Goal: Information Seeking & Learning: Learn about a topic

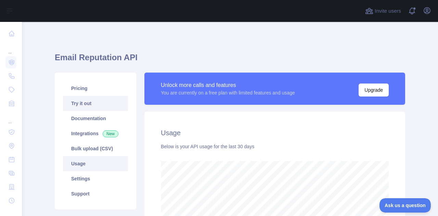
click at [100, 103] on link "Try it out" at bounding box center [95, 103] width 65 height 15
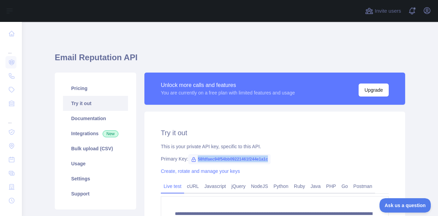
drag, startPoint x: 194, startPoint y: 158, endPoint x: 265, endPoint y: 159, distance: 70.5
click at [265, 159] on span "58fdfaec94f54bb09221461f244e1a1c" at bounding box center [229, 159] width 82 height 10
copy span "58fdfaec94f54bb09221461f244e1a1c"
click at [281, 157] on div "Primary Key: 58fdfaec94f54bb09221461f244e1a1c" at bounding box center [275, 158] width 228 height 7
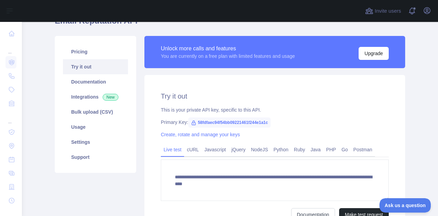
scroll to position [37, 0]
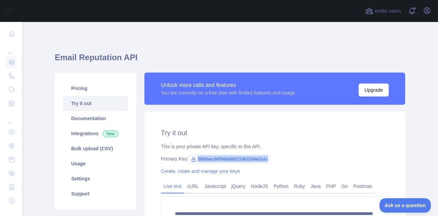
drag, startPoint x: 195, startPoint y: 158, endPoint x: 271, endPoint y: 159, distance: 76.7
click at [271, 159] on div "Primary Key: 58fdfaec94f54bb09221461f244e1a1c" at bounding box center [275, 158] width 228 height 7
copy span "58fdfaec94f54bb09221461f244e1a1c"
click at [264, 152] on div "**********" at bounding box center [274, 193] width 261 height 163
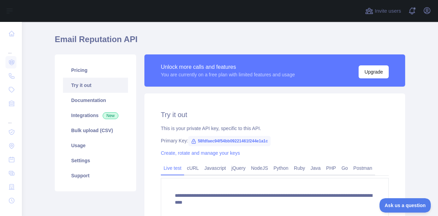
scroll to position [20, 0]
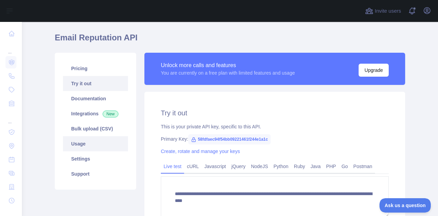
click at [84, 146] on link "Usage" at bounding box center [95, 143] width 65 height 15
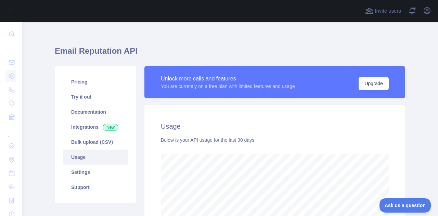
scroll to position [5, 0]
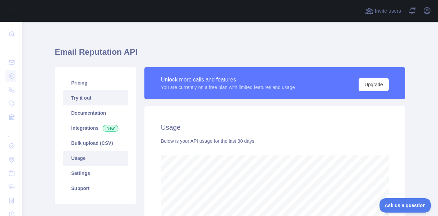
click at [84, 99] on link "Try it out" at bounding box center [95, 97] width 65 height 15
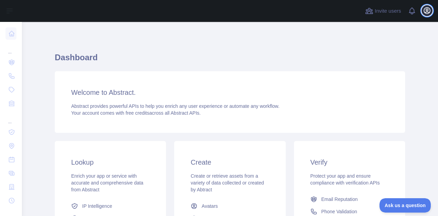
click at [427, 7] on icon "button" at bounding box center [427, 11] width 8 height 8
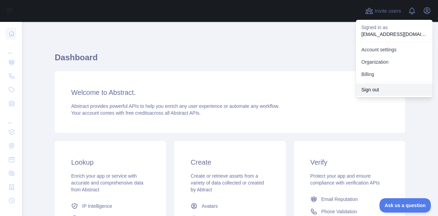
click at [371, 88] on button "Sign out" at bounding box center [394, 90] width 77 height 12
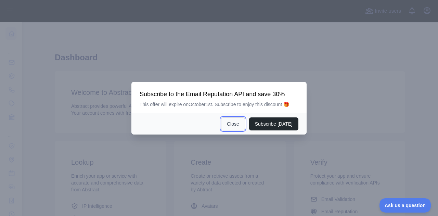
click at [231, 127] on button "Close" at bounding box center [233, 123] width 24 height 13
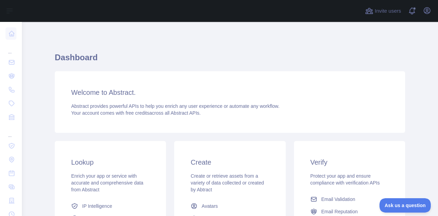
scroll to position [30, 0]
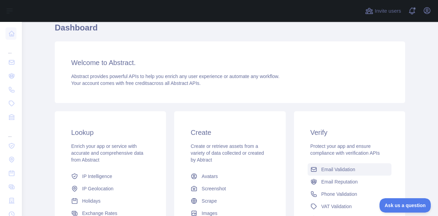
click at [340, 168] on span "Email Validation" at bounding box center [338, 169] width 34 height 7
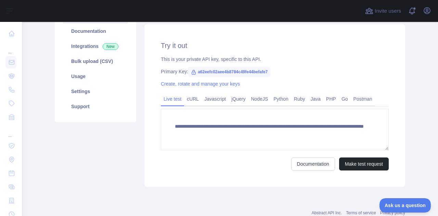
scroll to position [121, 0]
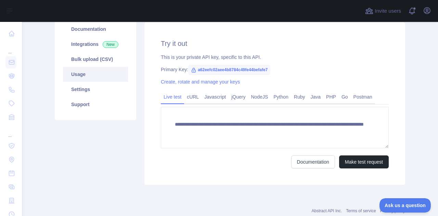
click at [107, 71] on link "Usage" at bounding box center [95, 74] width 65 height 15
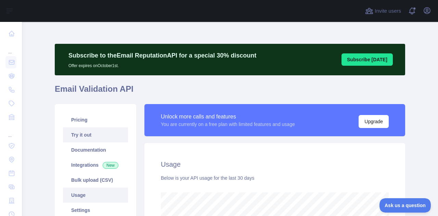
click at [89, 134] on link "Try it out" at bounding box center [95, 134] width 65 height 15
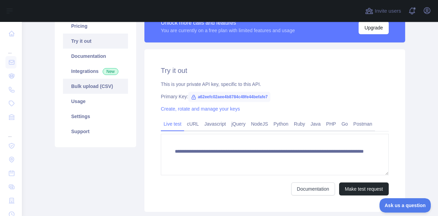
scroll to position [93, 0]
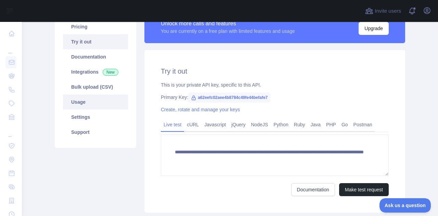
click at [95, 107] on link "Usage" at bounding box center [95, 101] width 65 height 15
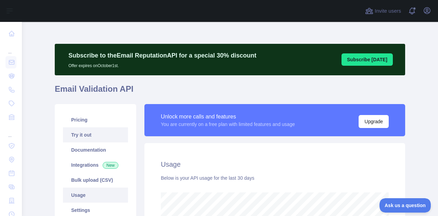
click at [93, 133] on link "Try it out" at bounding box center [95, 134] width 65 height 15
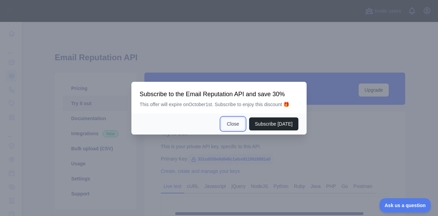
click at [245, 125] on button "Close" at bounding box center [233, 123] width 24 height 13
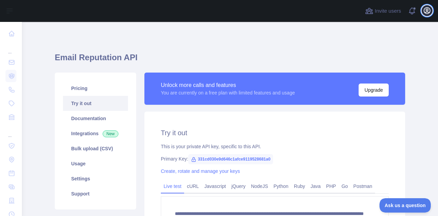
click at [429, 11] on icon "button" at bounding box center [427, 11] width 8 height 8
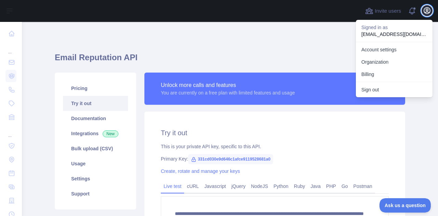
click at [429, 11] on icon "button" at bounding box center [427, 11] width 8 height 8
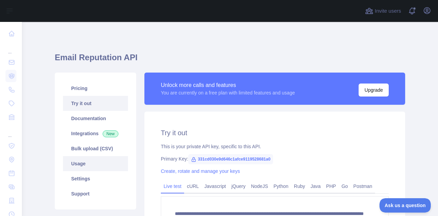
click at [80, 170] on link "Usage" at bounding box center [95, 163] width 65 height 15
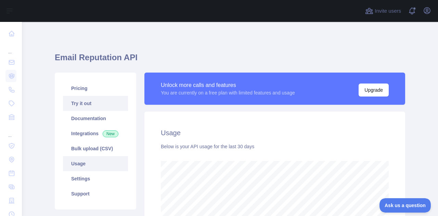
click at [78, 105] on link "Try it out" at bounding box center [95, 103] width 65 height 15
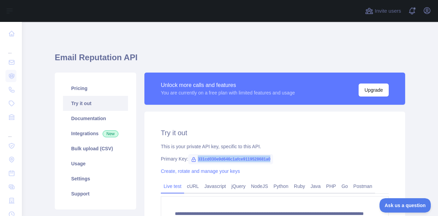
drag, startPoint x: 194, startPoint y: 158, endPoint x: 267, endPoint y: 159, distance: 72.6
click at [267, 159] on span "331cd030e9d646c1afce9119528681a0" at bounding box center [230, 159] width 85 height 10
copy span "331cd030e9d646c1afce9119528681a0"
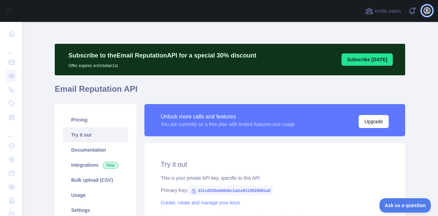
click at [429, 14] on icon "button" at bounding box center [427, 11] width 8 height 8
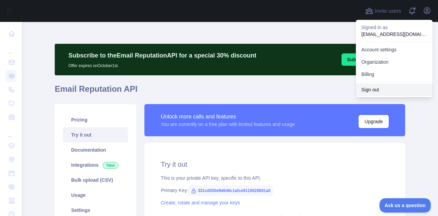
click at [378, 90] on button "Sign out" at bounding box center [394, 90] width 77 height 12
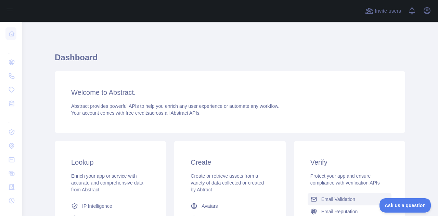
click at [327, 200] on span "Email Validation" at bounding box center [338, 199] width 34 height 7
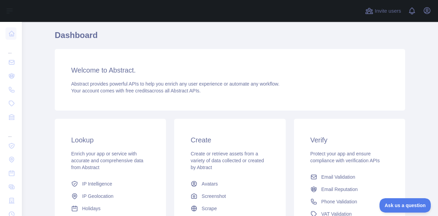
scroll to position [59, 0]
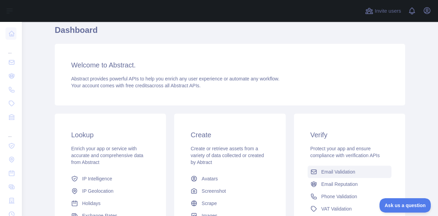
click at [346, 169] on span "Email Validation" at bounding box center [338, 171] width 34 height 7
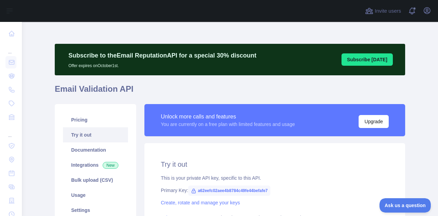
scroll to position [11, 0]
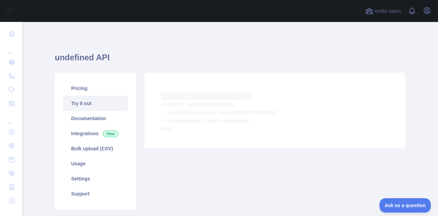
click at [68, 97] on link "Try it out" at bounding box center [95, 103] width 65 height 15
click at [86, 103] on link "Try it out" at bounding box center [95, 103] width 65 height 15
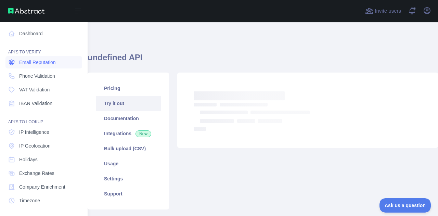
click at [49, 66] on link "Email Reputation" at bounding box center [43, 62] width 77 height 12
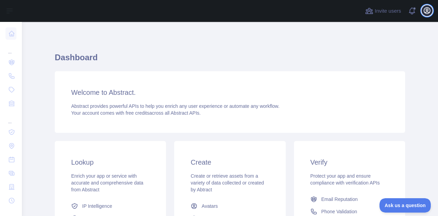
click at [430, 15] on button "Open user menu" at bounding box center [427, 10] width 11 height 11
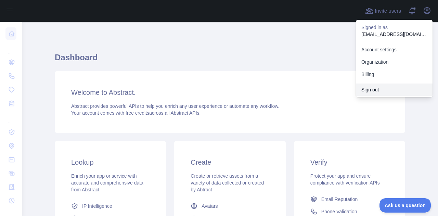
click at [373, 92] on button "Sign out" at bounding box center [394, 90] width 77 height 12
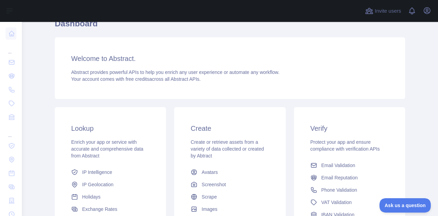
scroll to position [69, 0]
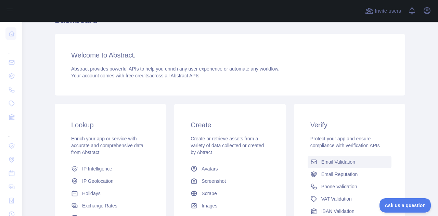
click at [313, 160] on icon at bounding box center [313, 162] width 5 height 4
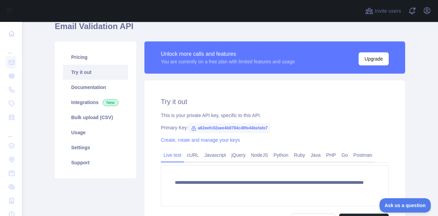
scroll to position [62, 0]
